Goal: Information Seeking & Learning: Learn about a topic

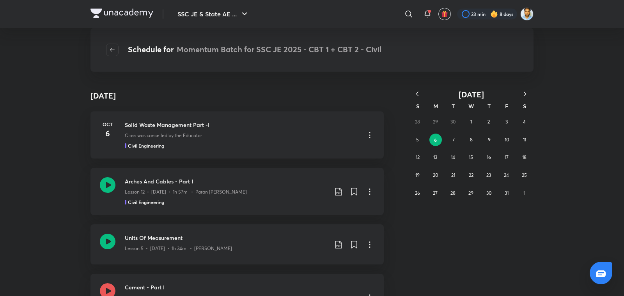
click at [418, 97] on icon "button" at bounding box center [417, 94] width 8 height 8
click at [482, 159] on button "18" at bounding box center [488, 157] width 12 height 12
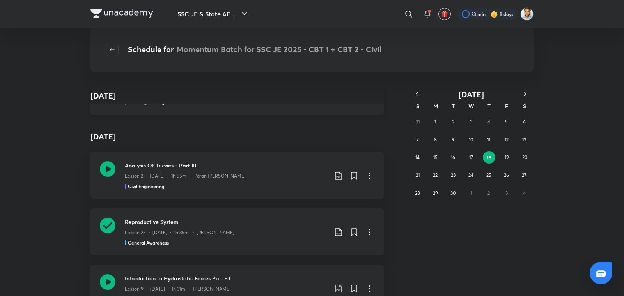
scroll to position [120, 0]
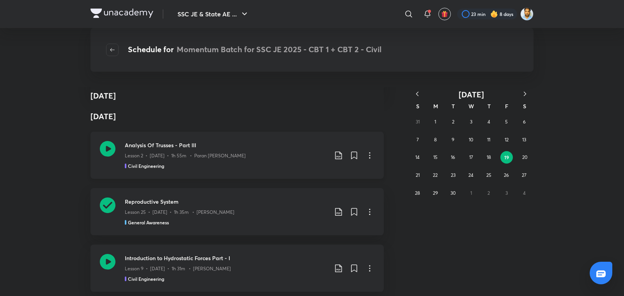
click at [261, 172] on div "Analysis Of Trusses - Part III Lesson 2 • [DATE] • 1h 55m • Paran [PERSON_NAME]…" at bounding box center [236, 155] width 293 height 47
